Goal: Information Seeking & Learning: Learn about a topic

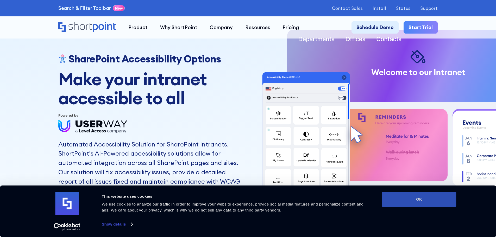
click at [412, 197] on button "OK" at bounding box center [419, 199] width 75 height 15
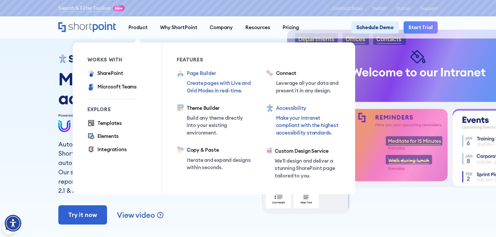
click at [199, 77] on div "Page Builder" at bounding box center [219, 74] width 65 height 8
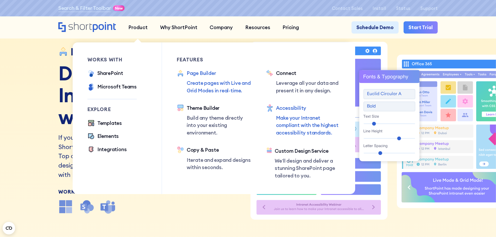
click at [296, 113] on div "Accessibility Make your Intranet compliant with the highest accessibility stand…" at bounding box center [308, 120] width 65 height 33
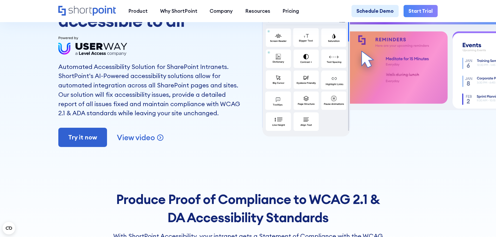
scroll to position [78, 0]
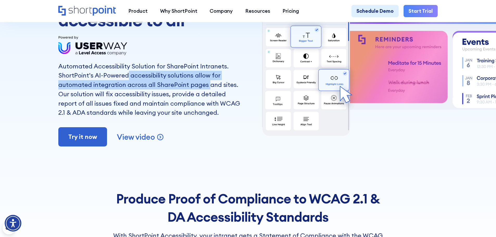
drag, startPoint x: 127, startPoint y: 79, endPoint x: 208, endPoint y: 90, distance: 81.9
click at [208, 90] on p "ShortPoint's AI-Powered accessibility solutions allow for automated integration…" at bounding box center [151, 94] width 186 height 47
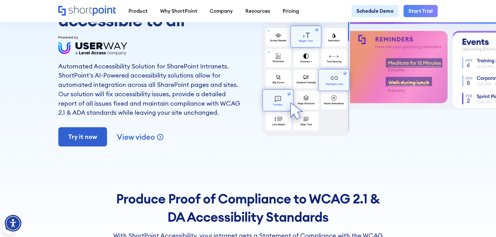
click at [177, 108] on p "ShortPoint's AI-Powered accessibility solutions allow for automated integration…" at bounding box center [151, 94] width 186 height 47
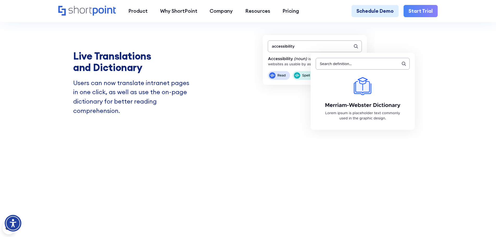
scroll to position [1954, 0]
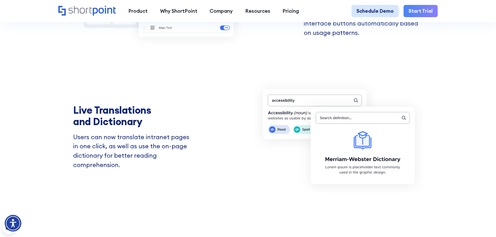
click at [373, 11] on link "Schedule Demo" at bounding box center [375, 11] width 47 height 13
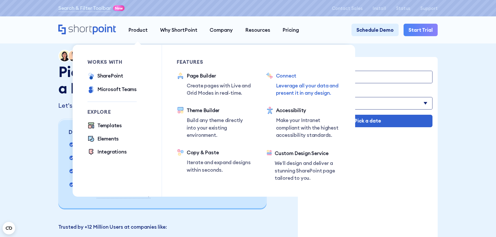
click at [282, 76] on div "Connect" at bounding box center [308, 76] width 65 height 8
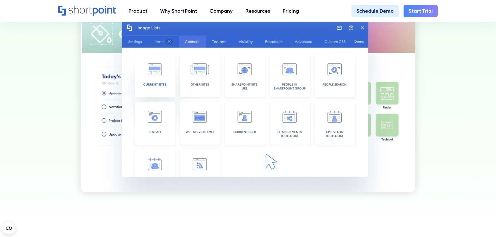
scroll to position [391, 0]
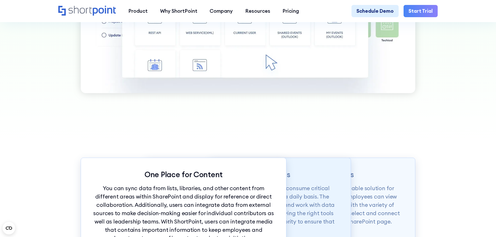
click at [326, 187] on div "Accessible Applications Employees use several work applications and consume cri…" at bounding box center [248, 210] width 206 height 104
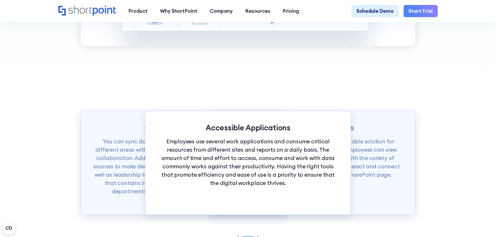
scroll to position [521, 0]
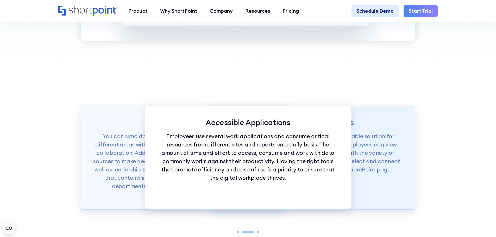
click at [353, 141] on p "ShortPoint Connect provides a quick and valuable solution for integrating all c…" at bounding box center [312, 153] width 181 height 42
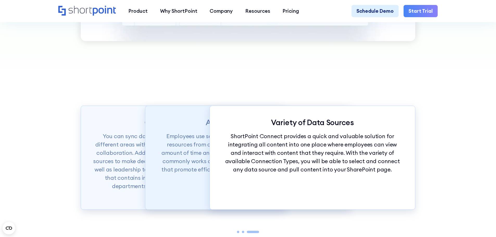
click at [202, 152] on p "Employees use several work applications and consume critical resources from dif…" at bounding box center [248, 157] width 181 height 50
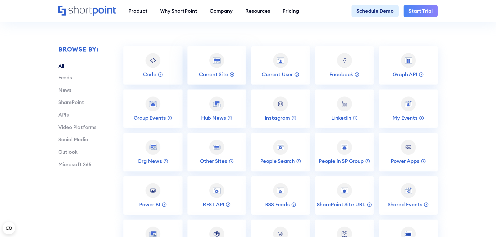
scroll to position [990, 0]
click at [152, 68] on div at bounding box center [153, 60] width 15 height 15
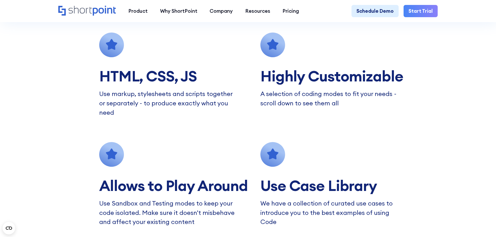
scroll to position [495, 0]
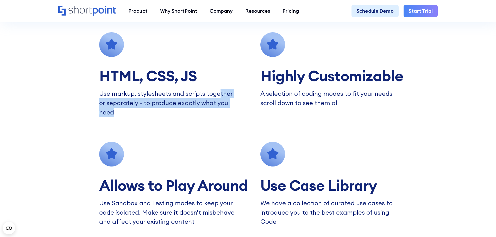
drag, startPoint x: 159, startPoint y: 124, endPoint x: 264, endPoint y: 101, distance: 107.1
click at [220, 95] on div "HTML, CSS, JS Use markup, stylesheets and scripts together or separately - to p…" at bounding box center [248, 129] width 298 height 194
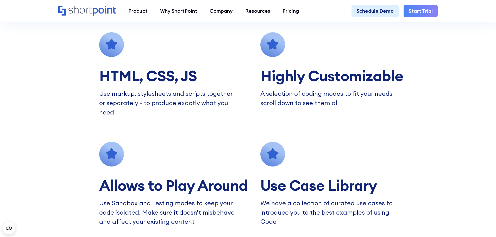
click at [355, 106] on p "A selection of coding modes to fit your needs - scroll down to see them all" at bounding box center [329, 98] width 137 height 18
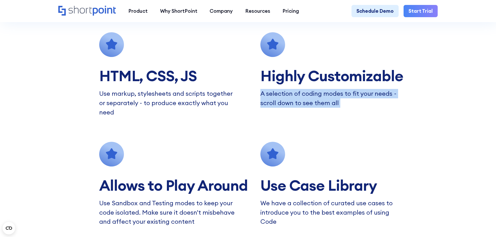
click at [355, 106] on p "A selection of coding modes to fit your needs - scroll down to see them all" at bounding box center [329, 98] width 137 height 18
click at [384, 127] on div "HTML, CSS, JS Use markup, stylesheets and scripts together or separately - to p…" at bounding box center [248, 129] width 298 height 194
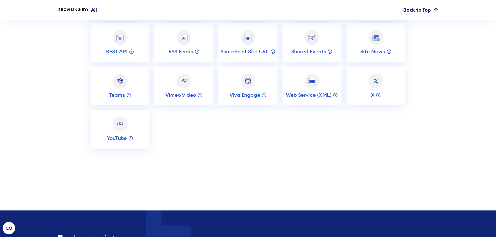
scroll to position [2568, 0]
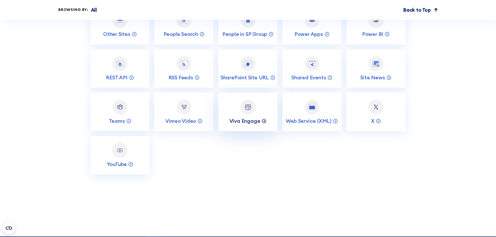
click at [251, 125] on p "Viva Engage" at bounding box center [245, 121] width 31 height 7
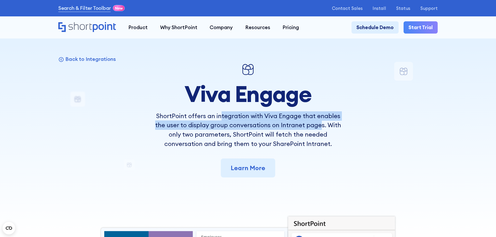
drag, startPoint x: 220, startPoint y: 119, endPoint x: 320, endPoint y: 127, distance: 100.4
click at [320, 127] on p "ShortPoint offers an integration with Viva Engage that enables the user to disp…" at bounding box center [248, 130] width 186 height 37
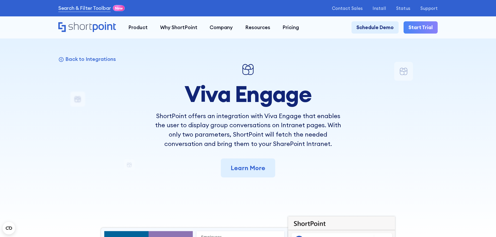
click at [322, 145] on p "ShortPoint offers an integration with Viva Engage that enables the user to disp…" at bounding box center [248, 130] width 186 height 37
drag, startPoint x: 247, startPoint y: 131, endPoint x: 336, endPoint y: 137, distance: 89.5
click at [329, 127] on p "ShortPoint offers an integration with Viva Engage that enables the user to disp…" at bounding box center [248, 130] width 186 height 37
click at [344, 145] on div "Back to Integrations Viva Engage ShortPoint offers an integration with Viva Eng…" at bounding box center [248, 214] width 380 height 304
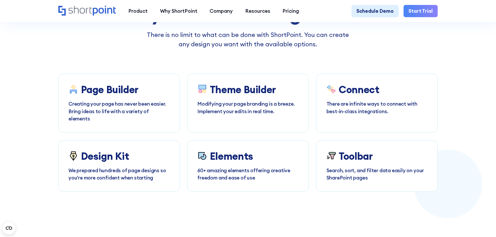
scroll to position [1016, 0]
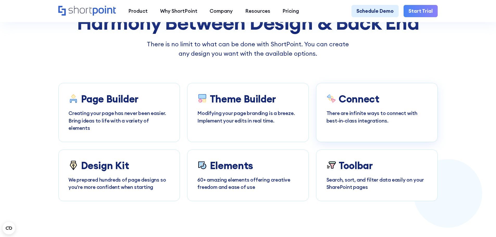
click at [364, 119] on p "There are infinite ways to connect with best-in-class integrations." at bounding box center [377, 117] width 101 height 15
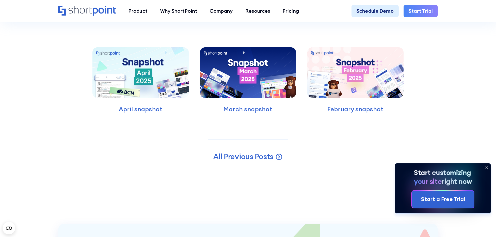
scroll to position [1824, 0]
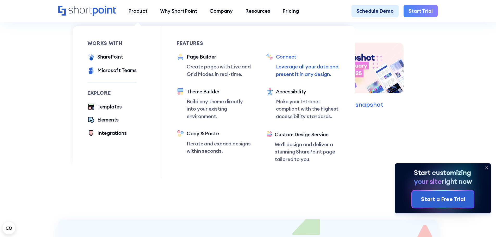
click at [291, 59] on div "Connect" at bounding box center [308, 57] width 65 height 8
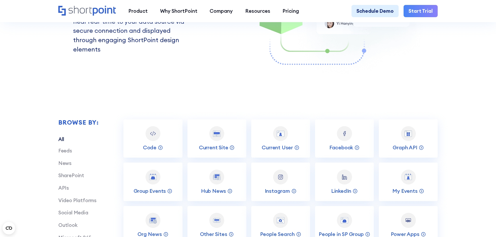
scroll to position [912, 0]
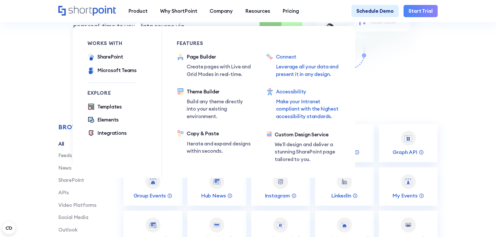
click at [298, 100] on p "Make your Intranet compliant with the highest accessibility standards." at bounding box center [308, 109] width 65 height 22
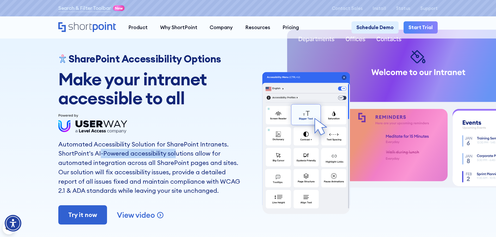
drag, startPoint x: 100, startPoint y: 150, endPoint x: 175, endPoint y: 158, distance: 75.4
click at [175, 158] on p "ShortPoint's AI-Powered accessibility solutions allow for automated integration…" at bounding box center [151, 172] width 186 height 47
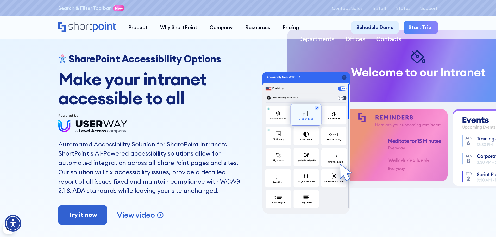
click at [167, 181] on p "ShortPoint's AI-Powered accessibility solutions allow for automated integration…" at bounding box center [151, 172] width 186 height 47
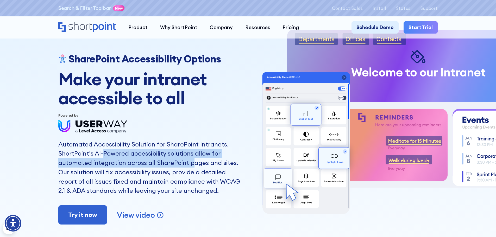
drag, startPoint x: 109, startPoint y: 152, endPoint x: 194, endPoint y: 168, distance: 86.8
click at [193, 167] on p "ShortPoint's AI-Powered accessibility solutions allow for automated integration…" at bounding box center [151, 172] width 186 height 47
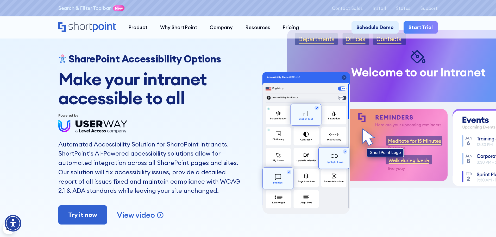
click at [208, 187] on p "ShortPoint's AI-Powered accessibility solutions allow for automated integration…" at bounding box center [151, 172] width 186 height 47
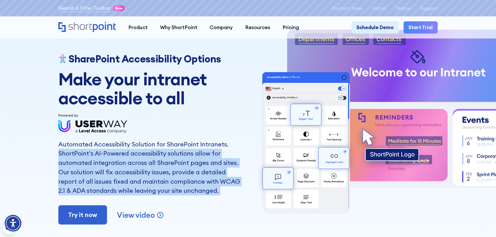
click at [208, 187] on p "ShortPoint's AI-Powered accessibility solutions allow for automated integration…" at bounding box center [151, 172] width 186 height 47
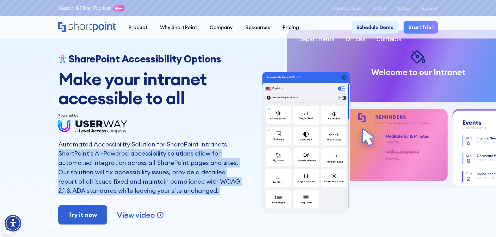
click at [179, 162] on p "ShortPoint's AI-Powered accessibility solutions allow for automated integration…" at bounding box center [151, 172] width 186 height 47
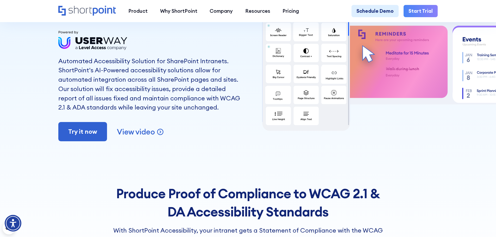
scroll to position [104, 0]
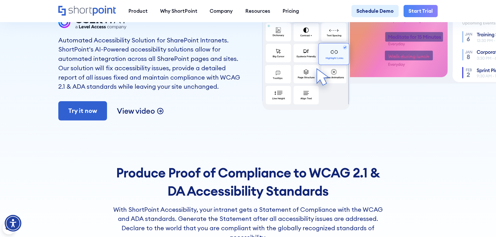
click at [137, 112] on p "View video" at bounding box center [136, 111] width 38 height 10
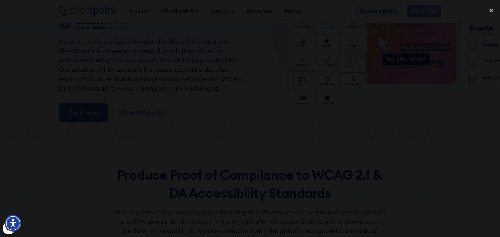
click at [422, 154] on div at bounding box center [250, 119] width 500 height 228
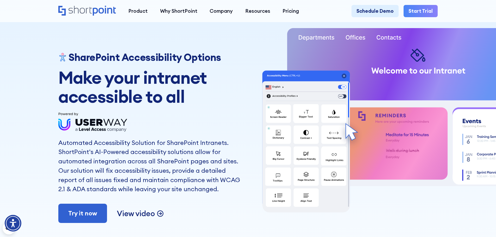
scroll to position [0, 0]
